Goal: Check status: Check status

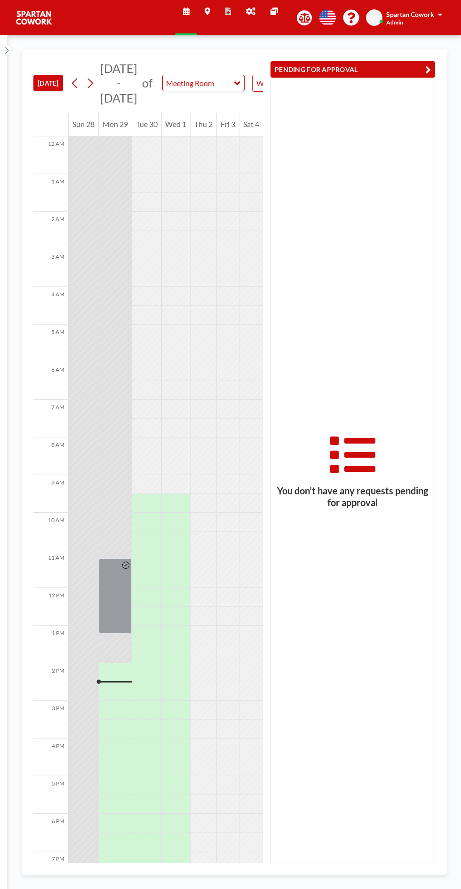
scroll to position [90, 0]
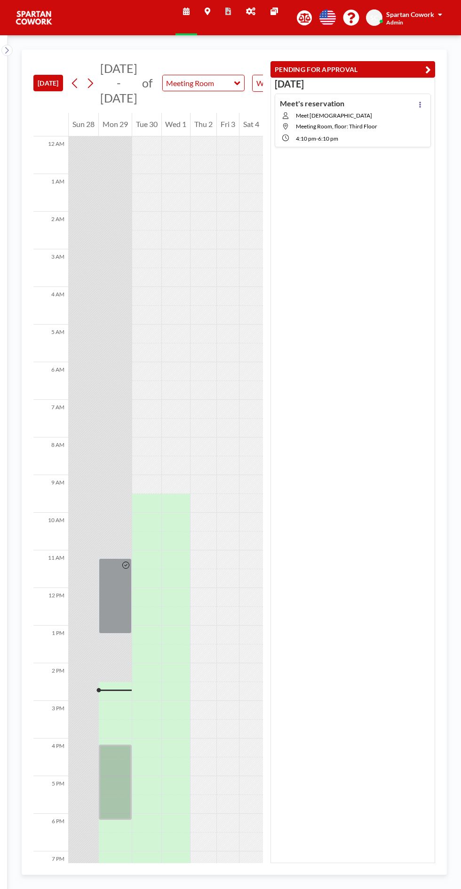
scroll to position [90, 0]
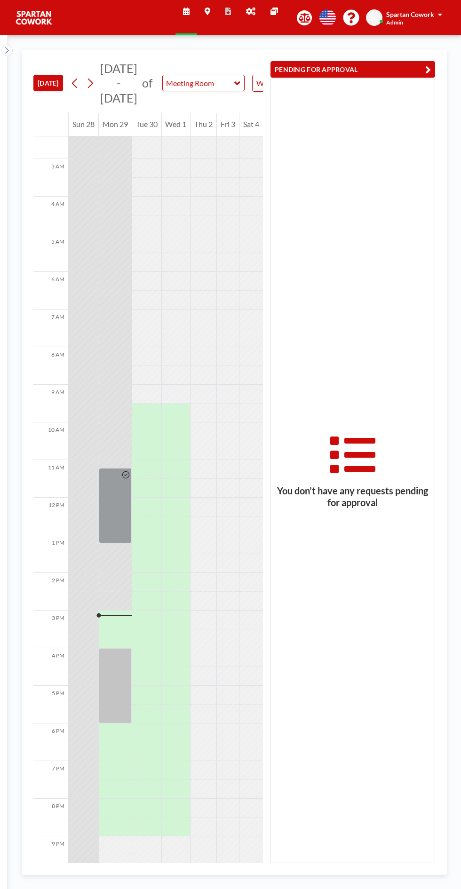
scroll to position [90, 0]
click at [366, 76] on button "PENDING FOR APPROVAL" at bounding box center [352, 69] width 165 height 16
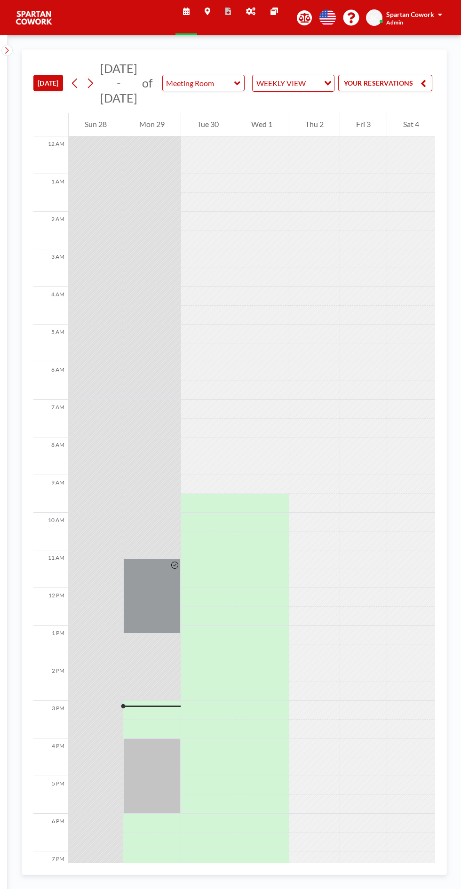
scroll to position [0, 96]
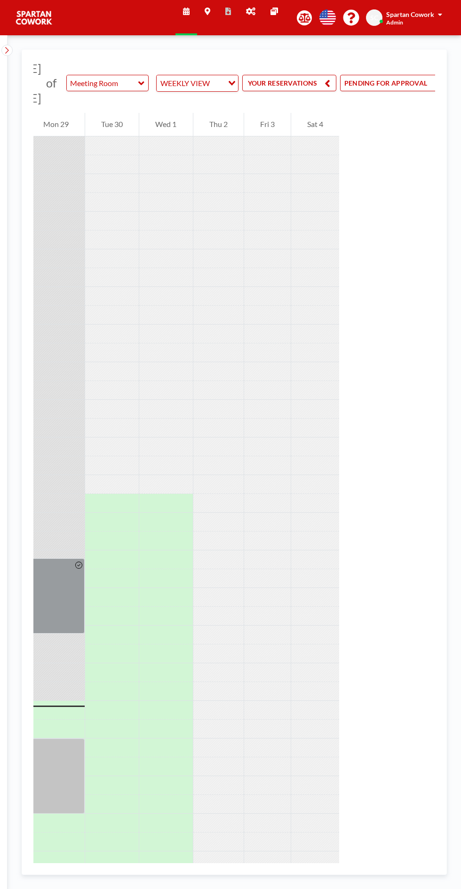
click at [405, 80] on button "PENDING FOR APPROVAL" at bounding box center [392, 83] width 105 height 16
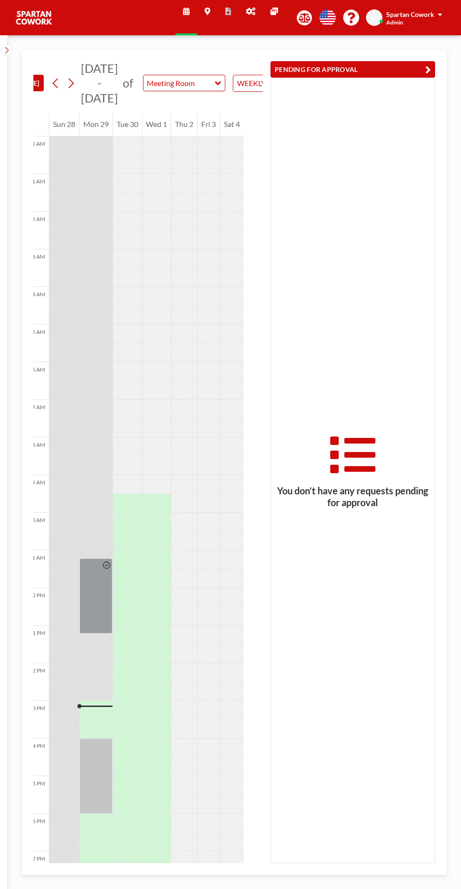
scroll to position [0, 0]
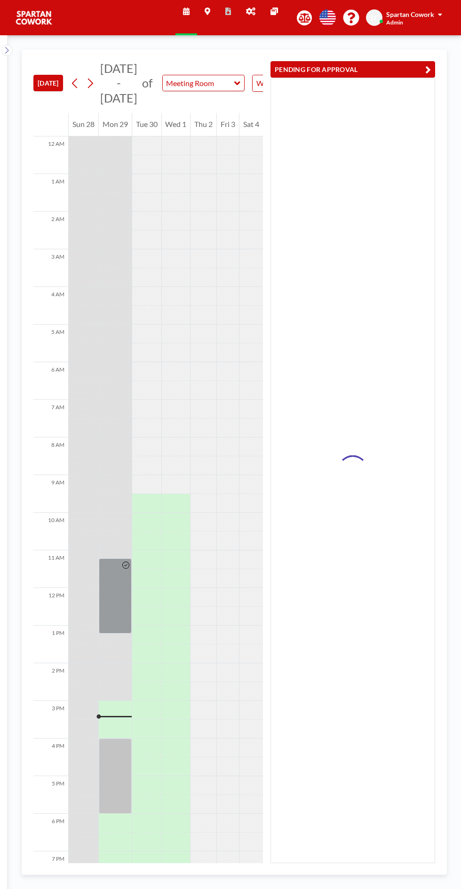
scroll to position [90, 0]
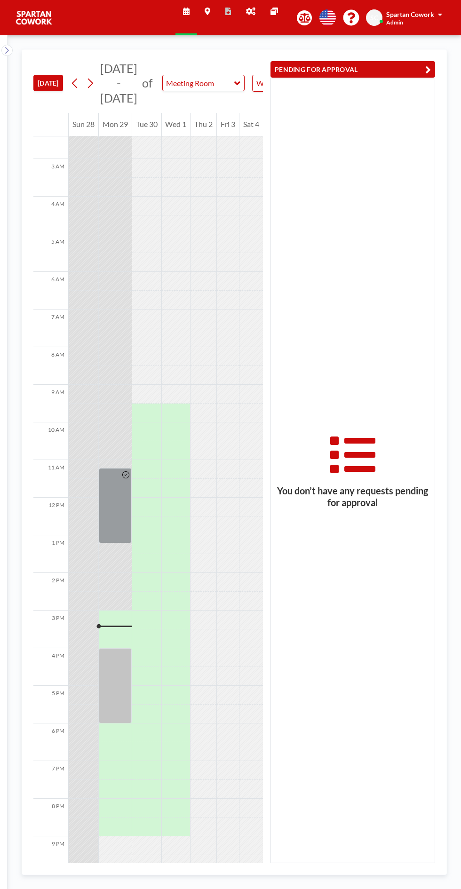
click at [115, 686] on div at bounding box center [115, 685] width 33 height 75
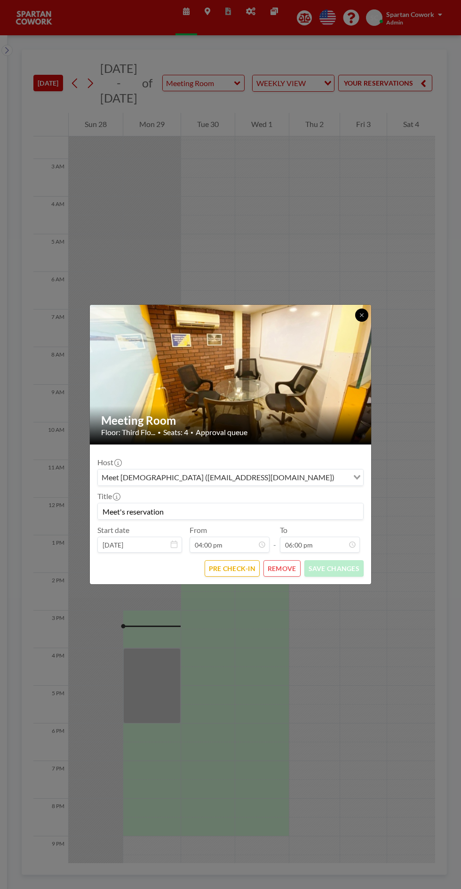
click at [367, 315] on button at bounding box center [361, 314] width 13 height 13
